Goal: Information Seeking & Learning: Learn about a topic

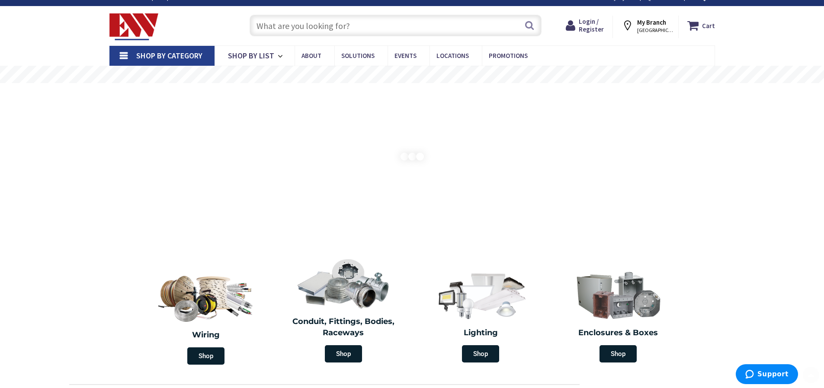
scroll to position [173, 0]
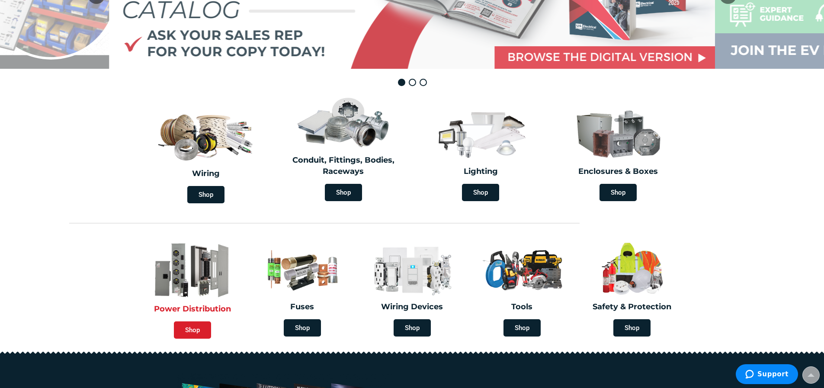
click at [189, 329] on span "Shop" at bounding box center [192, 329] width 37 height 17
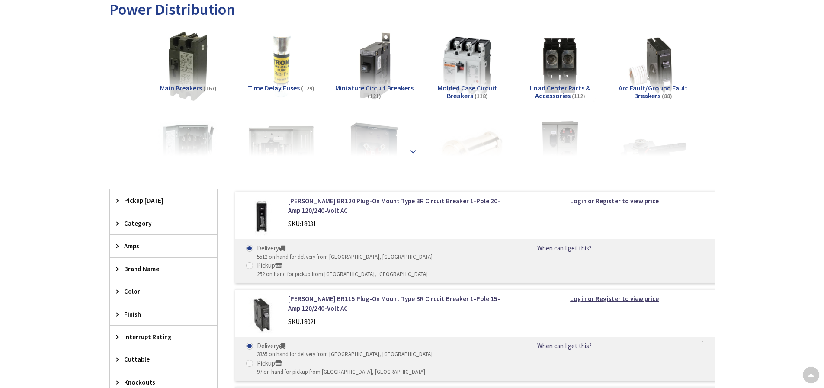
click at [416, 148] on strong at bounding box center [413, 152] width 10 height 10
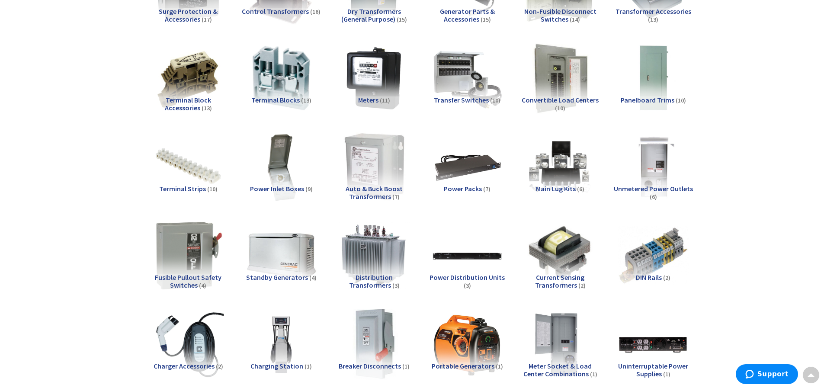
scroll to position [692, 0]
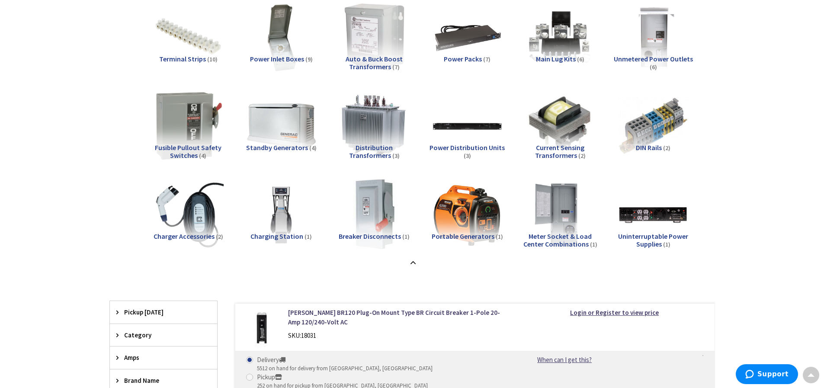
click at [393, 146] on span "Distribution Transformers" at bounding box center [371, 151] width 44 height 16
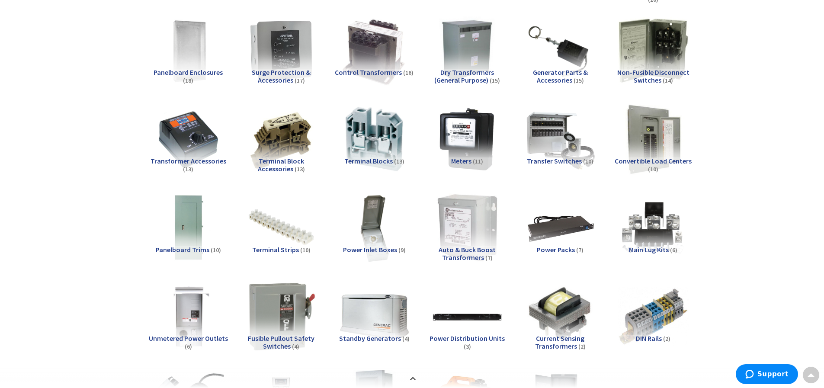
scroll to position [415, 0]
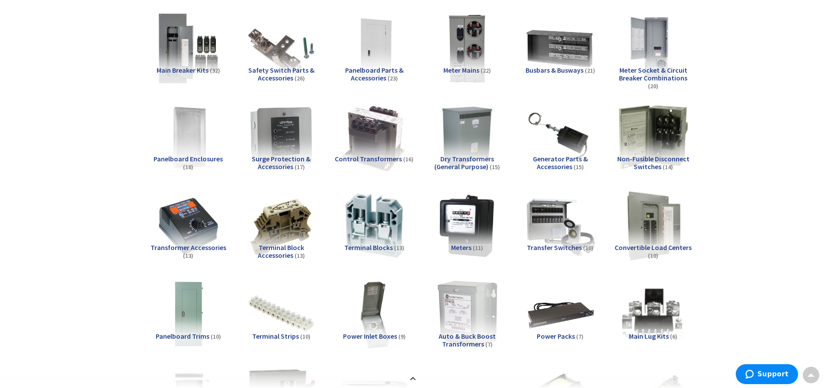
click at [471, 157] on span "Dry Transformers (General Purpose)" at bounding box center [464, 162] width 60 height 16
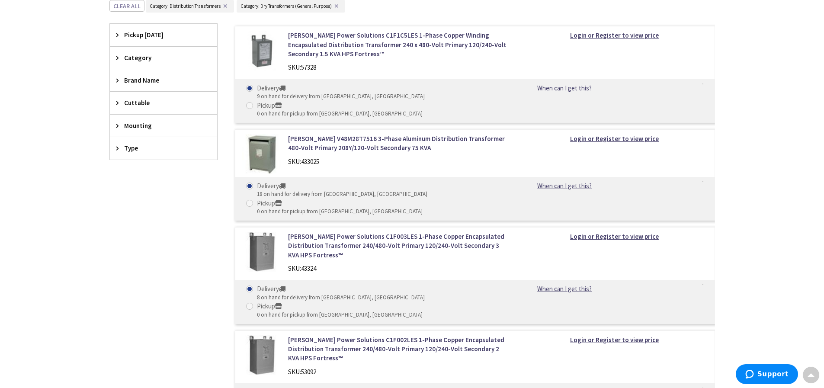
scroll to position [890, 0]
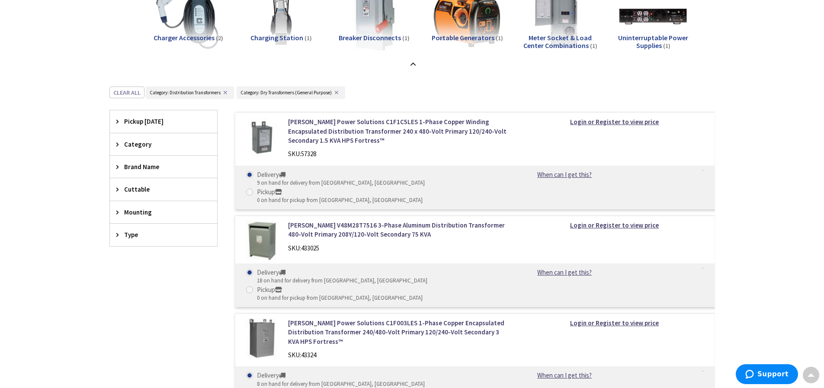
click at [116, 237] on icon at bounding box center [119, 234] width 6 height 6
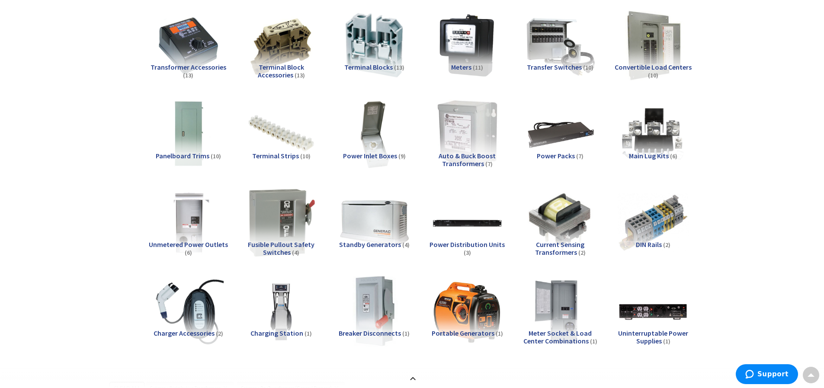
scroll to position [0, 0]
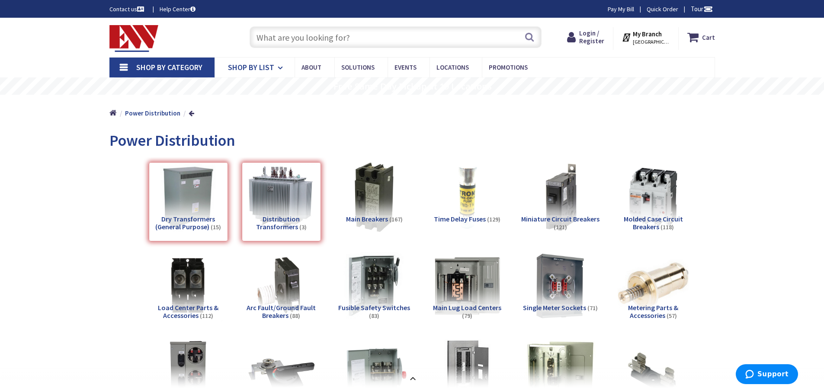
click at [278, 67] on icon at bounding box center [282, 67] width 8 height 19
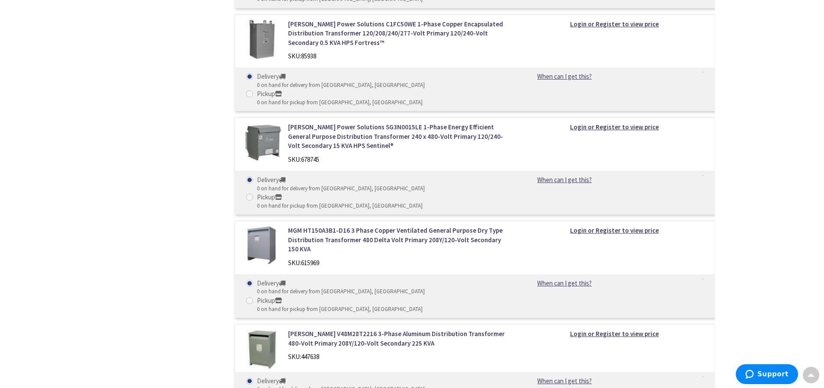
scroll to position [2490, 0]
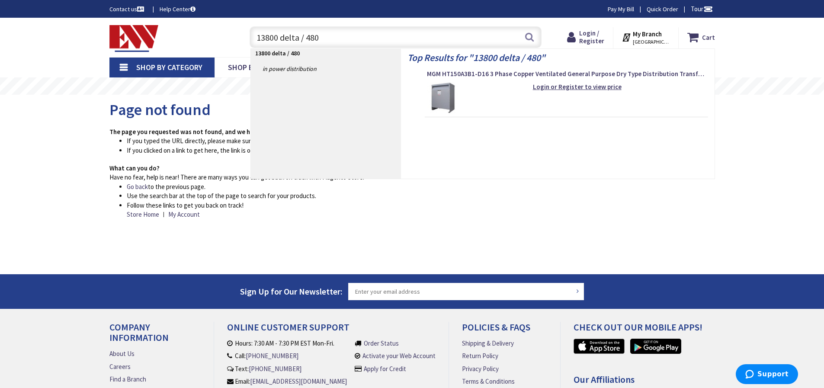
click at [363, 44] on input "13800 delta / 480" at bounding box center [396, 37] width 292 height 22
drag, startPoint x: 351, startPoint y: 35, endPoint x: 216, endPoint y: 37, distance: 134.5
click at [216, 37] on div "Toggle Nav 13800 delta / 480 13800 delta / 480 Search Cart My Cart Close You ha…" at bounding box center [412, 37] width 618 height 29
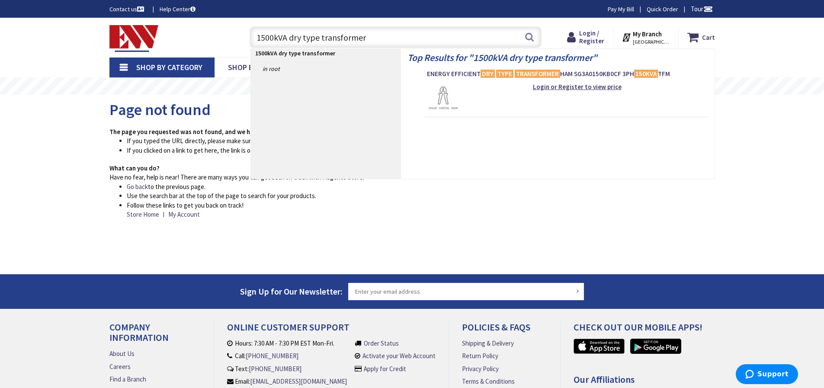
type input "1500kVA dry type transformer"
click at [530, 210] on li "Follow these links to get you back on track! Store Home | My Account" at bounding box center [370, 210] width 487 height 19
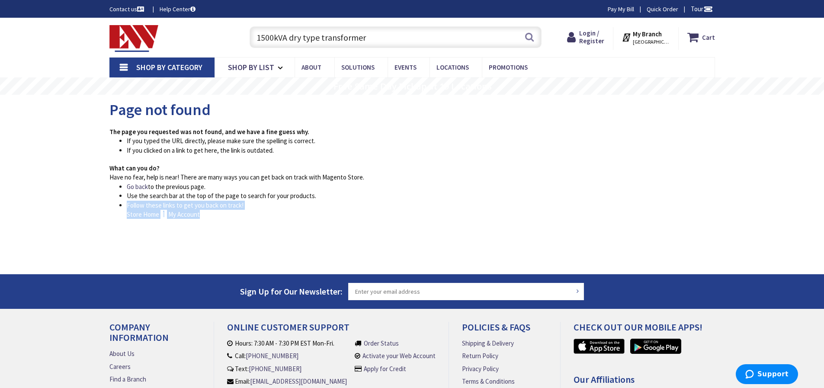
click at [145, 66] on span "Shop By Category" at bounding box center [169, 67] width 66 height 10
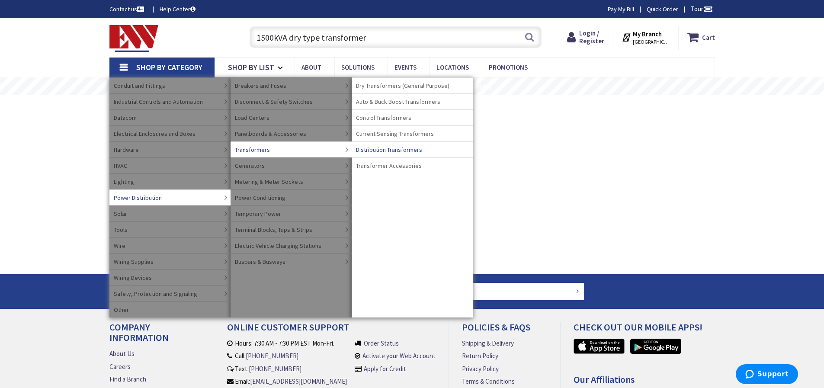
click at [392, 149] on span "Distribution Transformers" at bounding box center [389, 149] width 66 height 9
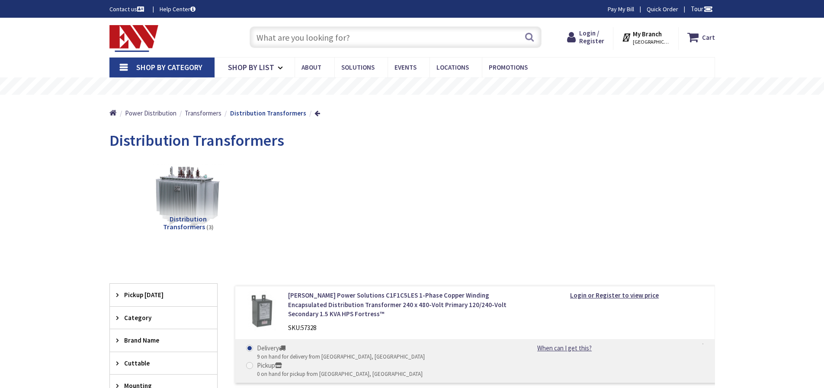
scroll to position [86, 0]
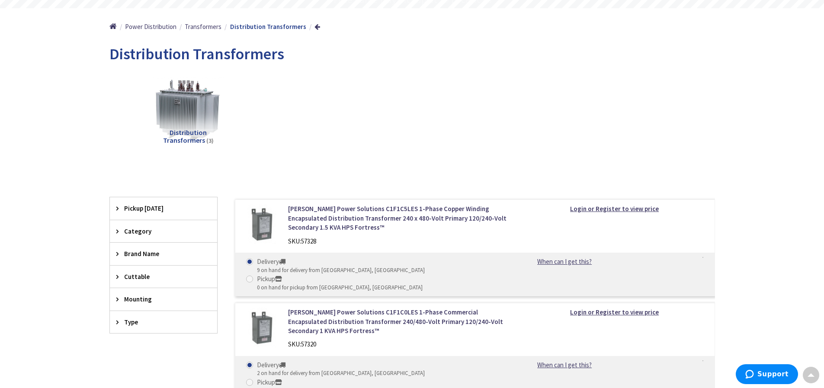
click at [120, 228] on icon at bounding box center [119, 231] width 6 height 6
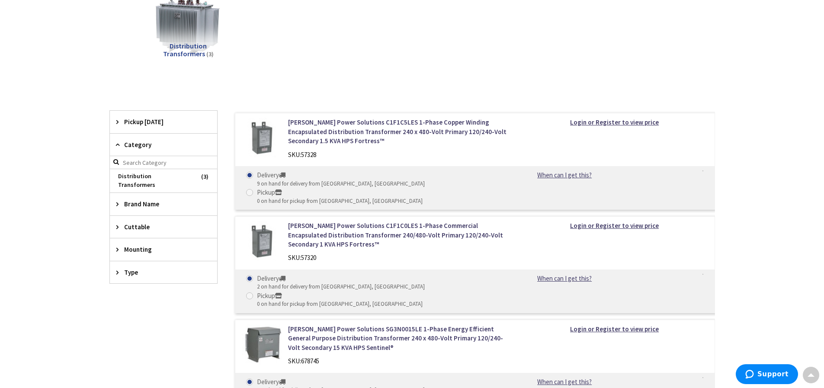
scroll to position [173, 0]
click at [117, 201] on icon at bounding box center [119, 204] width 6 height 6
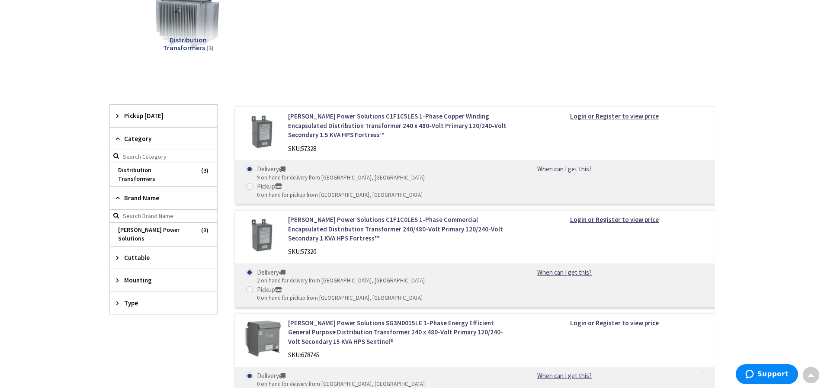
scroll to position [303, 0]
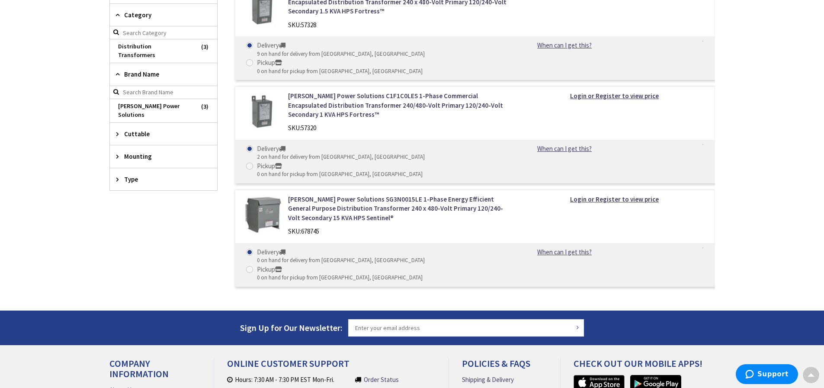
click at [118, 131] on icon at bounding box center [119, 134] width 6 height 6
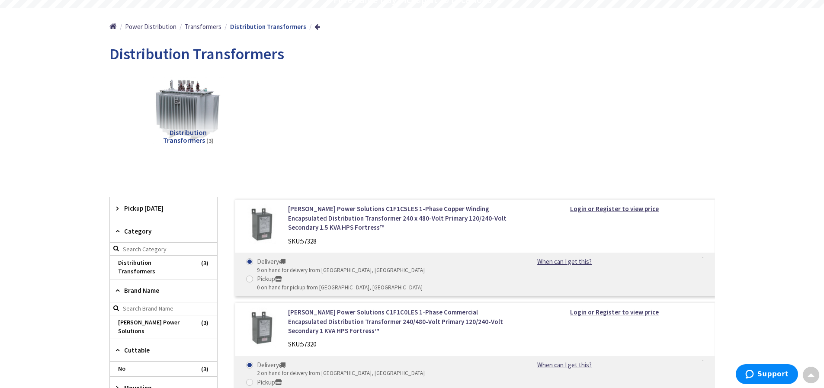
scroll to position [0, 0]
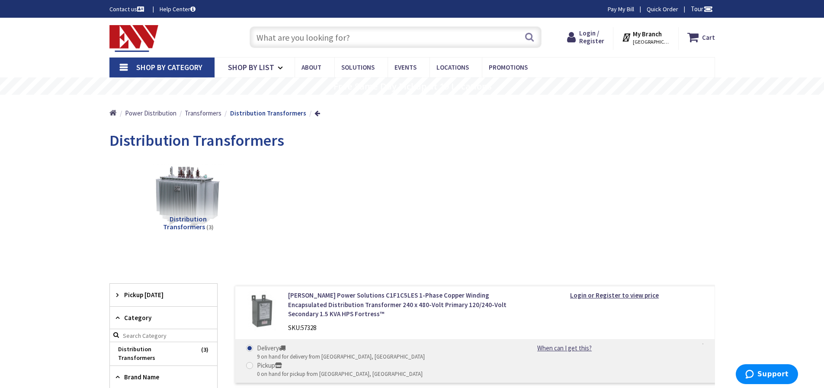
click at [112, 113] on link "Home" at bounding box center [112, 113] width 7 height 11
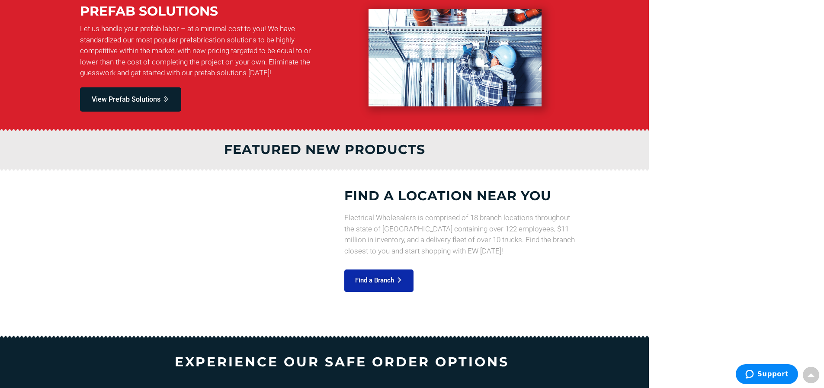
scroll to position [752, 0]
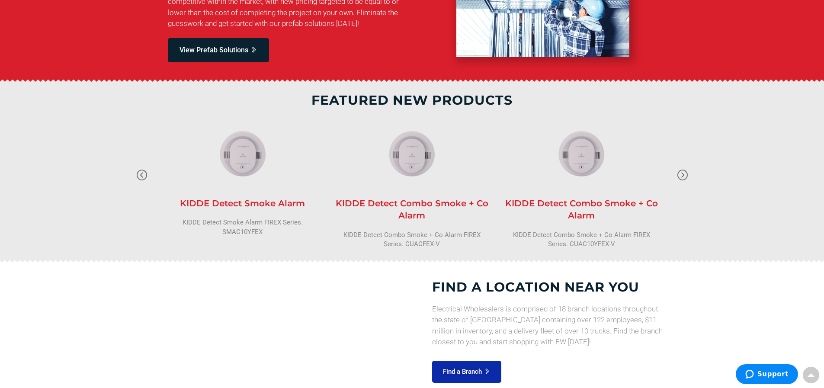
click at [150, 80] on section "FEATURED SOLUTIONS & SERVICES Prefab Solutions Let us handle your prefab labor …" at bounding box center [412, 8] width 824 height 143
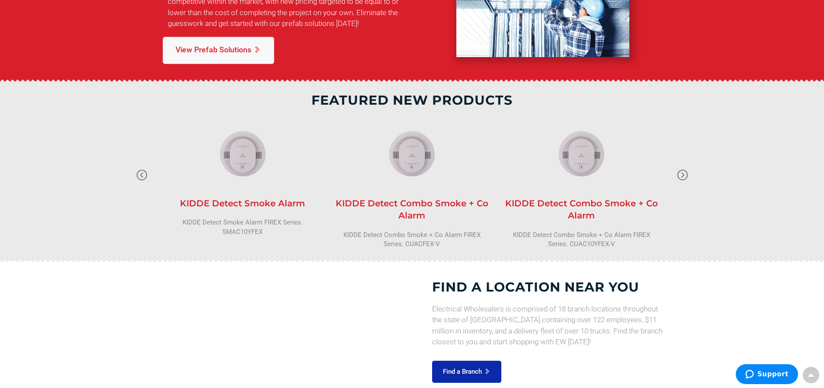
scroll to position [680, 0]
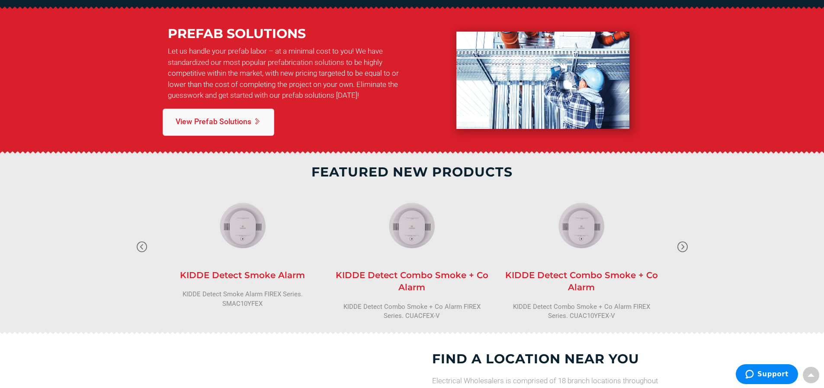
click at [197, 117] on span "View Prefab Solutions" at bounding box center [214, 121] width 76 height 11
click at [243, 124] on span "View Prefab Solutions" at bounding box center [214, 121] width 76 height 11
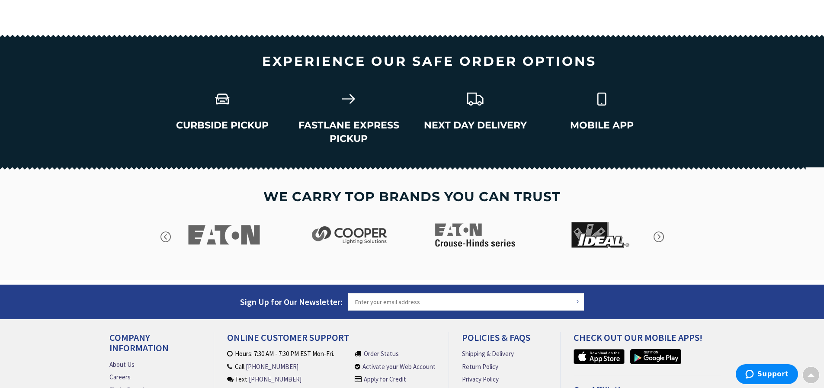
scroll to position [1243, 0]
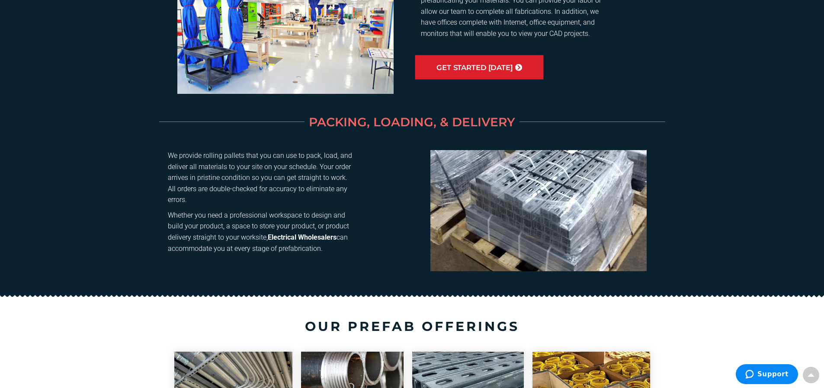
scroll to position [512, 0]
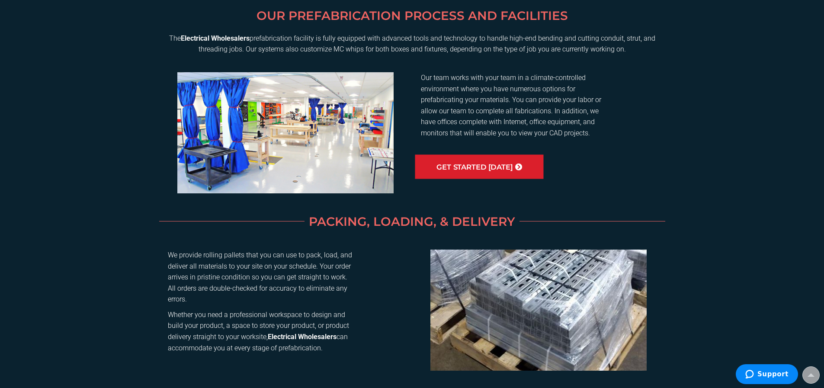
click at [512, 165] on span "Get started [DATE]" at bounding box center [474, 167] width 76 height 10
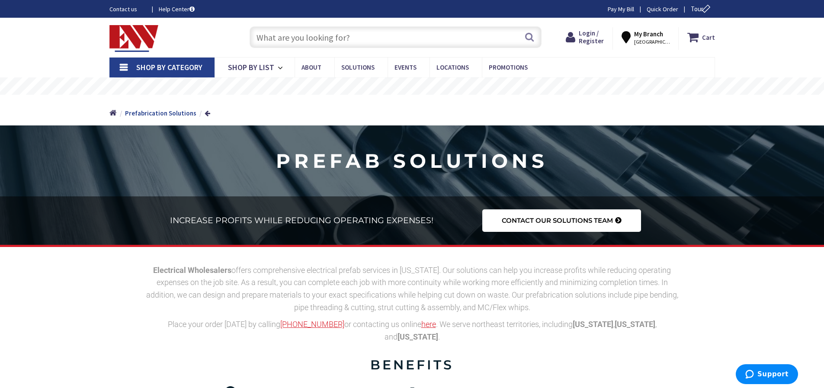
click at [653, 33] on strong "My Branch" at bounding box center [648, 34] width 29 height 8
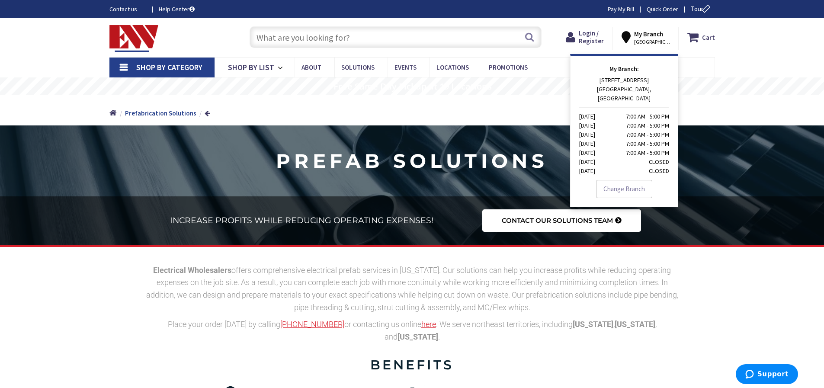
click at [753, 85] on rs-slide "Free Same Day Pickup at 19 Locations" at bounding box center [412, 85] width 824 height 17
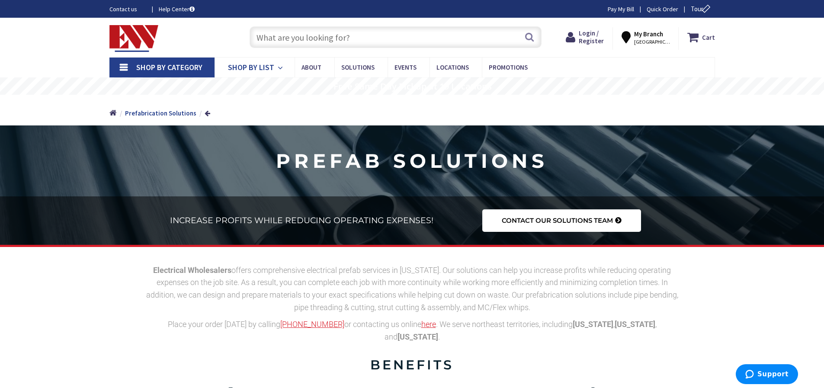
click at [254, 67] on span "Shop By List" at bounding box center [251, 67] width 46 height 10
click at [576, 96] on div "Home Home Prefabrication Solutions" at bounding box center [412, 110] width 649 height 31
